Goal: Task Accomplishment & Management: Complete application form

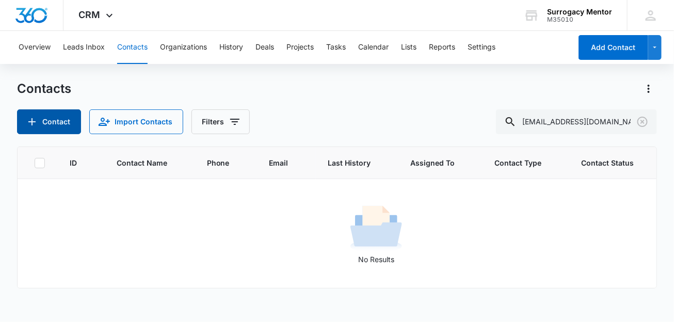
click at [55, 126] on button "Contact" at bounding box center [49, 121] width 64 height 25
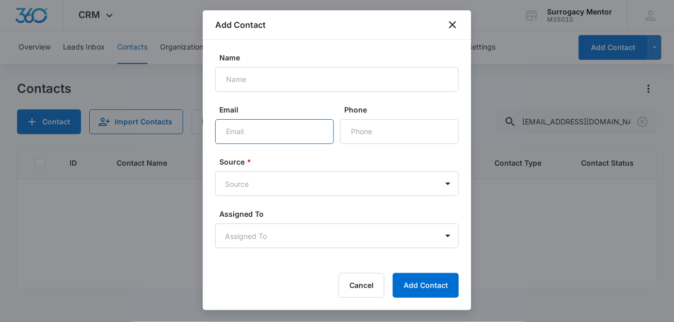
click at [303, 132] on input "Email" at bounding box center [274, 131] width 119 height 25
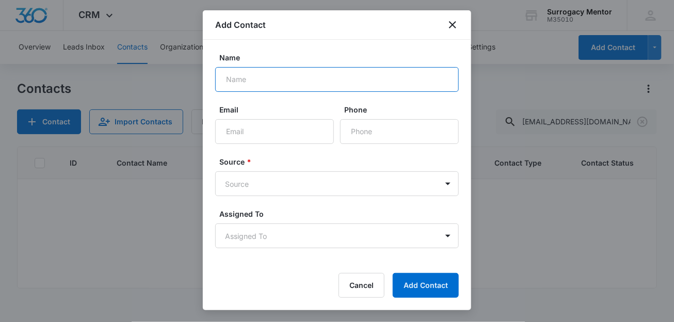
click at [276, 76] on input "Name" at bounding box center [337, 79] width 244 height 25
type input "[PERSON_NAME]"
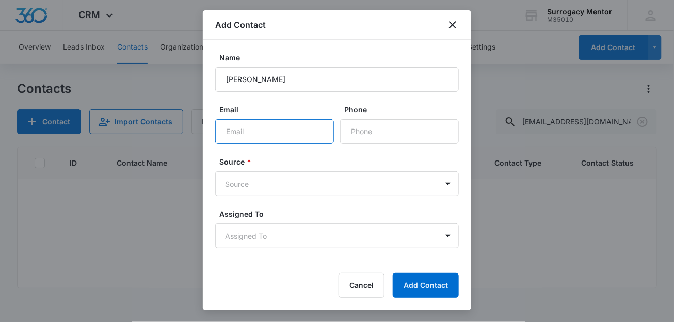
click at [289, 140] on input "Email" at bounding box center [274, 131] width 119 height 25
paste input "Welcome to Surrogacy Mentor! As you discussed with [PERSON_NAME], here is our a…"
type input "Welcome to Surrogacy Mentor! As you discussed with [PERSON_NAME], here is our a…"
paste input "[EMAIL_ADDRESS][DOMAIN_NAME]"
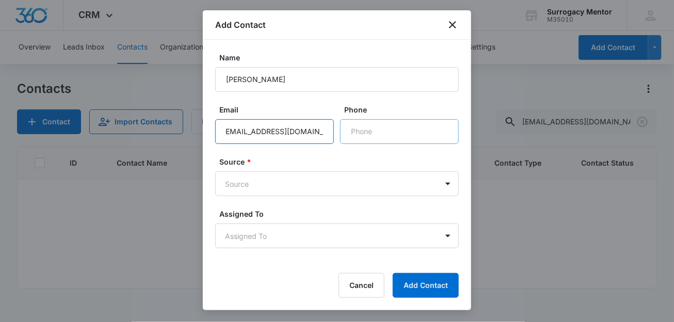
type input "[EMAIL_ADDRESS][DOMAIN_NAME]"
click at [383, 134] on input "Phone" at bounding box center [399, 131] width 119 height 25
paste input "[PHONE_NUMBER]"
type input "[PHONE_NUMBER]"
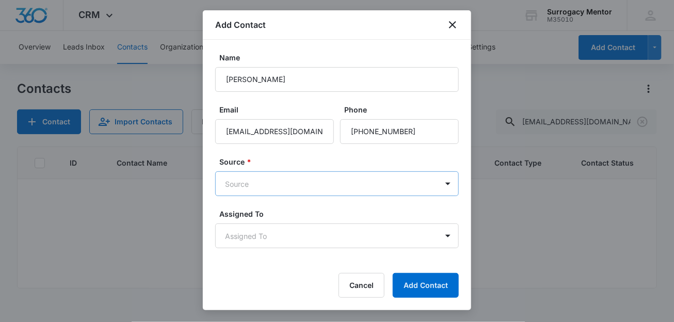
click at [289, 187] on body "CRM Apps Reputation Websites Forms CRM Email Social Shop Payments POS Content A…" at bounding box center [337, 161] width 674 height 322
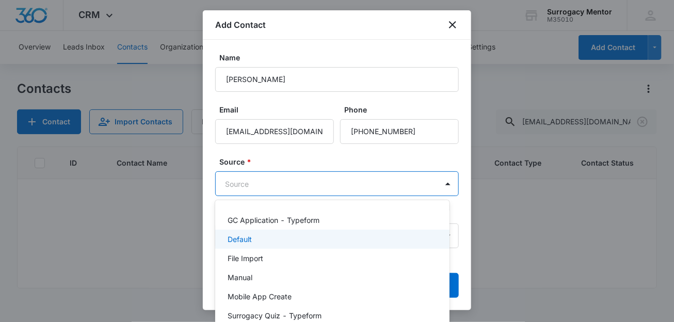
click at [297, 241] on div "Default" at bounding box center [331, 239] width 207 height 11
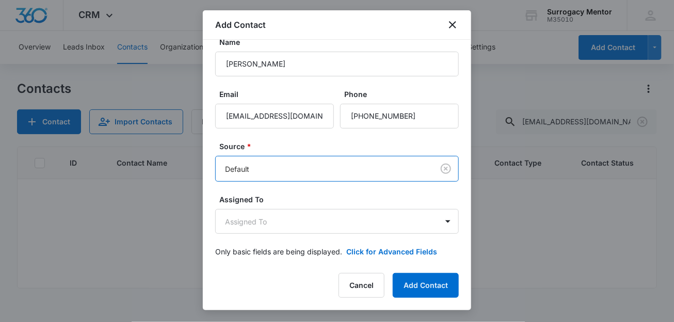
scroll to position [21, 0]
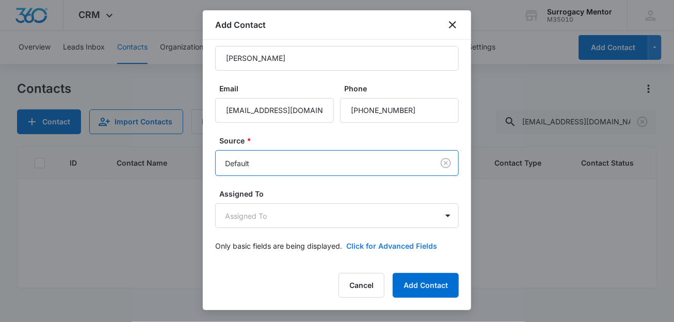
click at [390, 242] on button "Click for Advanced Fields" at bounding box center [391, 246] width 91 height 11
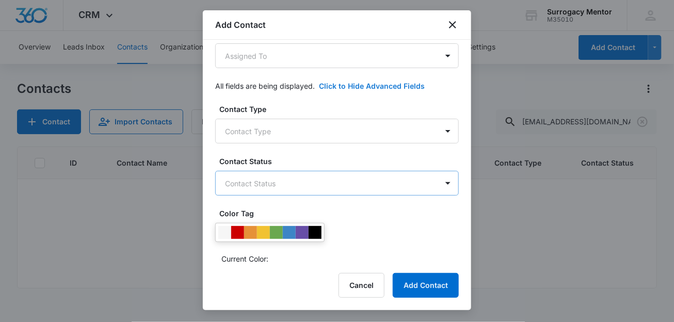
scroll to position [215, 0]
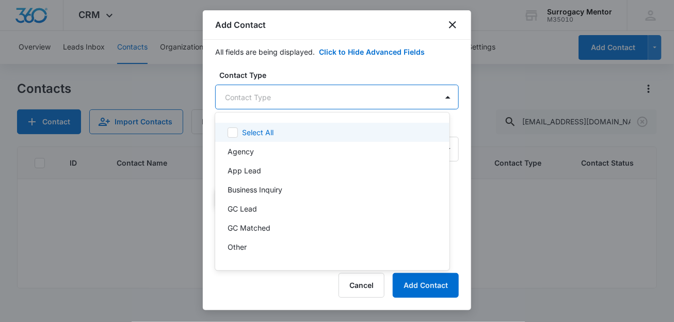
click at [282, 91] on body "CRM Apps Reputation Websites Forms CRM Email Social Shop Payments POS Content A…" at bounding box center [337, 161] width 674 height 322
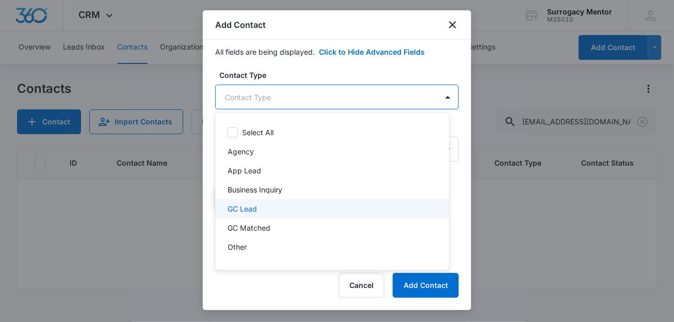
click at [302, 213] on div "GC Lead" at bounding box center [331, 208] width 207 height 11
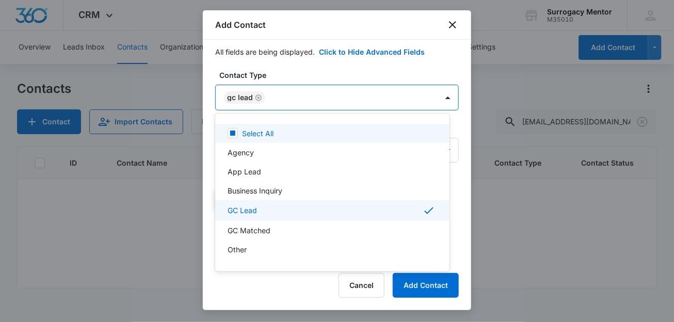
click at [355, 73] on div at bounding box center [337, 161] width 674 height 322
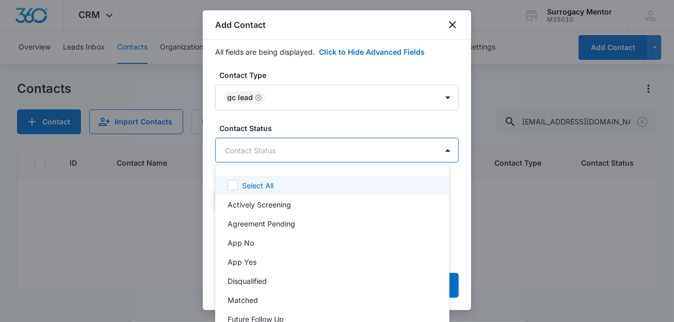
click at [307, 140] on body "CRM Apps Reputation Websites Forms CRM Email Social Shop Payments POS Content A…" at bounding box center [337, 161] width 674 height 322
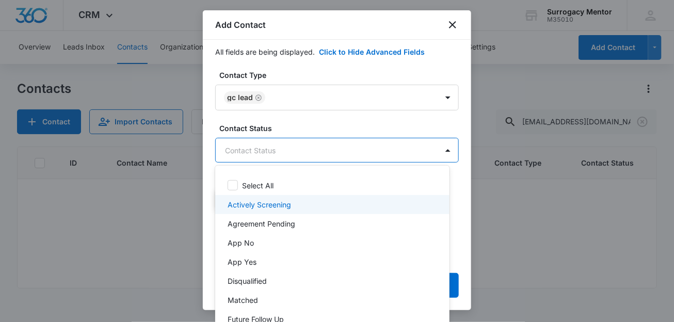
click at [299, 205] on div "Actively Screening" at bounding box center [331, 204] width 207 height 11
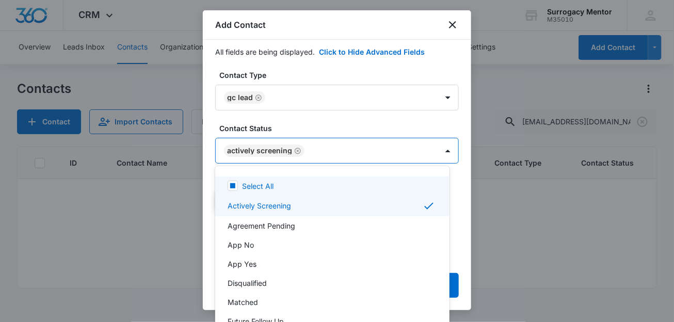
click at [386, 118] on div at bounding box center [337, 161] width 674 height 322
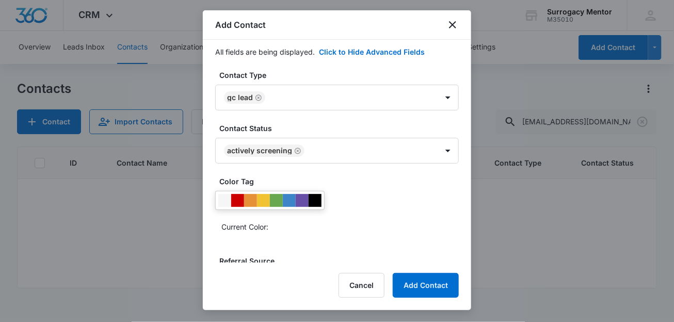
scroll to position [279, 0]
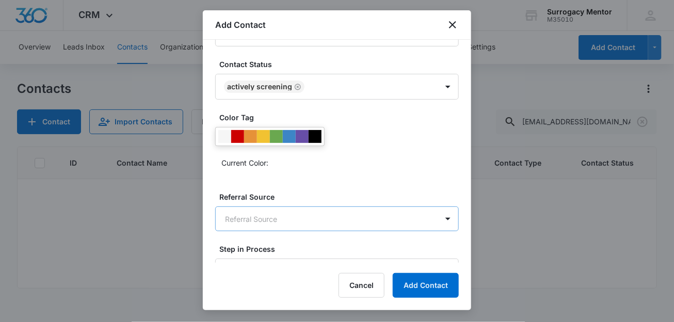
click at [314, 215] on body "CRM Apps Reputation Websites Forms CRM Email Social Shop Payments POS Content A…" at bounding box center [337, 161] width 674 height 322
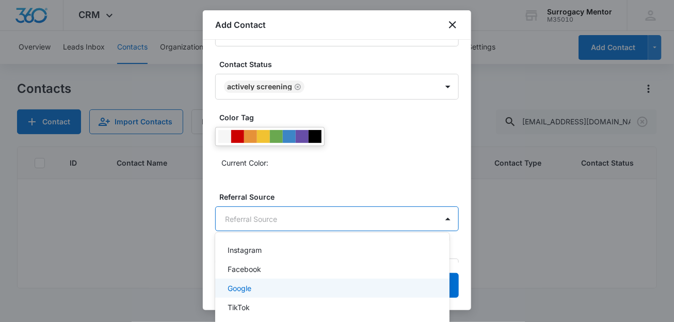
scroll to position [205, 0]
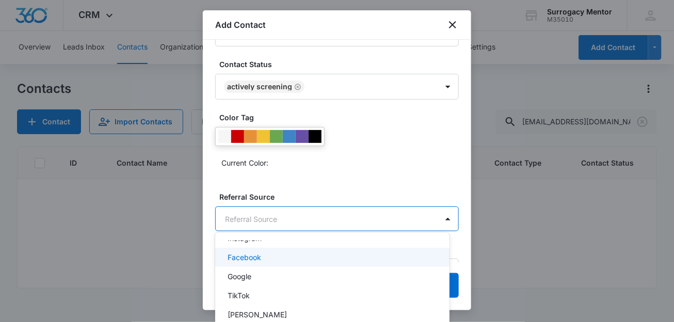
drag, startPoint x: 468, startPoint y: 134, endPoint x: 466, endPoint y: 147, distance: 13.6
click at [466, 147] on div at bounding box center [337, 161] width 674 height 322
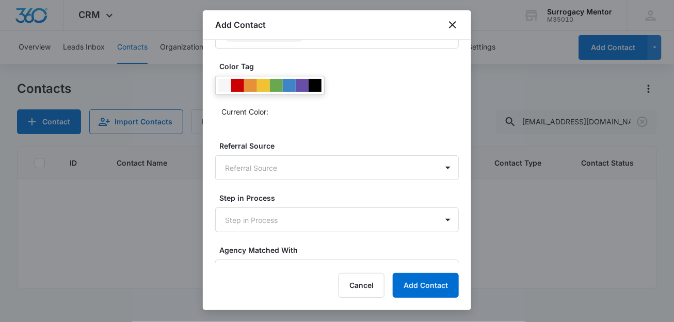
scroll to position [344, 0]
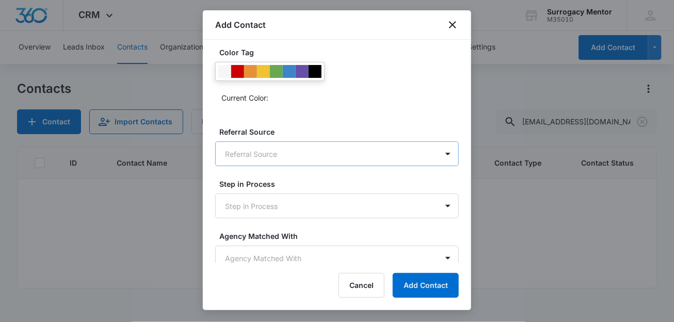
click at [279, 149] on body "CRM Apps Reputation Websites Forms CRM Email Social Shop Payments POS Content A…" at bounding box center [337, 161] width 674 height 322
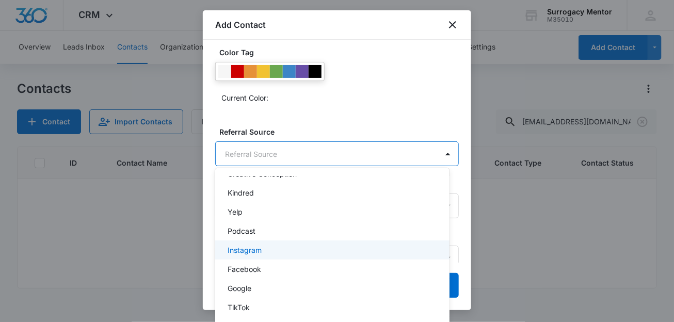
scroll to position [140, 0]
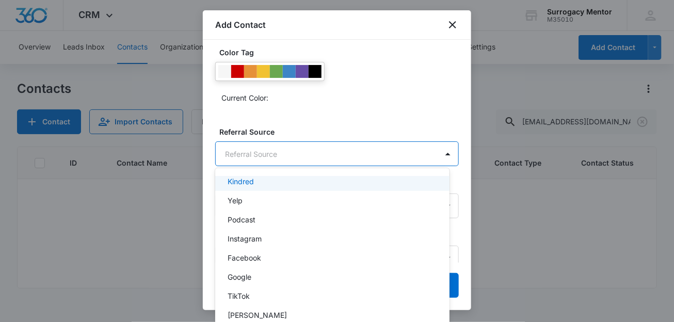
click at [390, 106] on div at bounding box center [337, 161] width 674 height 322
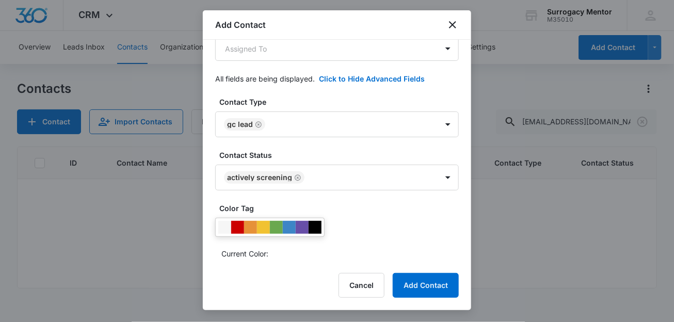
scroll to position [147, 0]
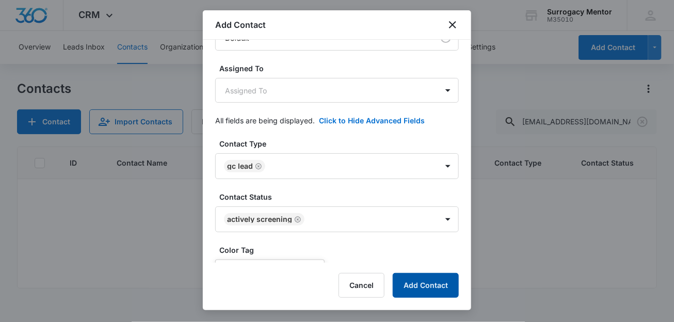
click at [424, 284] on button "Add Contact" at bounding box center [426, 285] width 66 height 25
